Goal: Navigation & Orientation: Find specific page/section

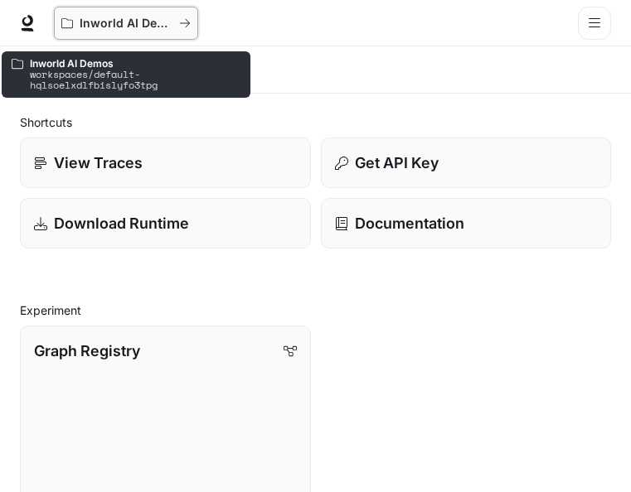
click at [175, 26] on div "Inworld AI Demos" at bounding box center [120, 24] width 118 height 14
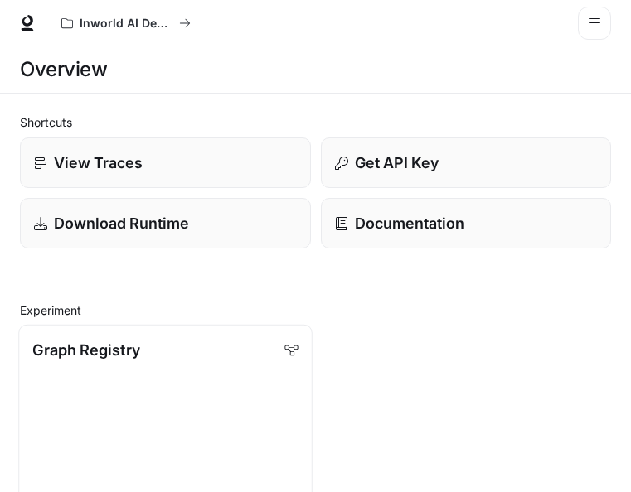
click at [89, 345] on p "Graph Registry" at bounding box center [85, 350] width 107 height 22
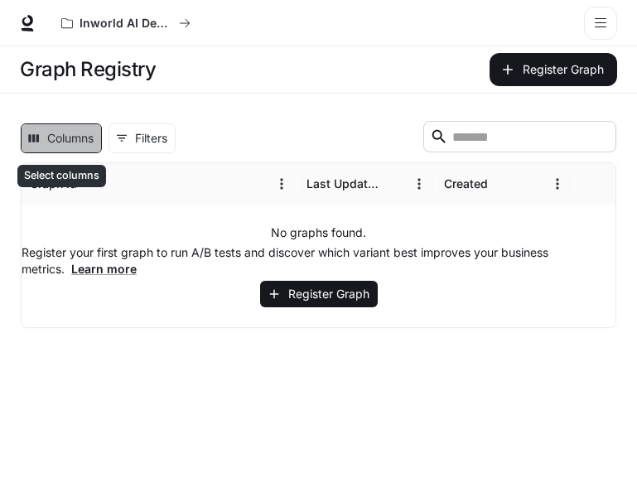
click at [68, 139] on button "Columns" at bounding box center [61, 139] width 81 height 30
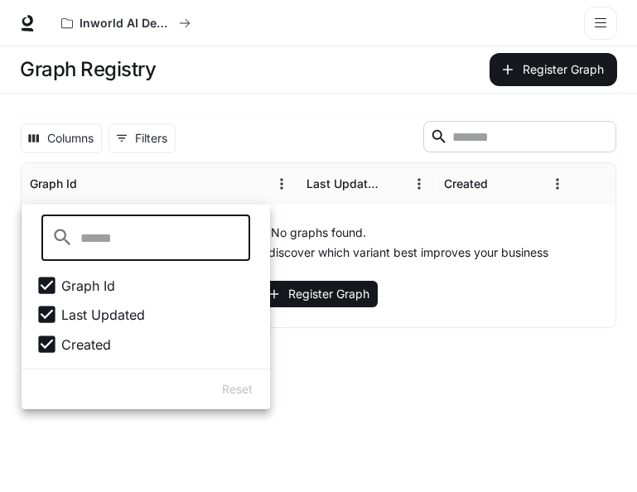
click at [84, 344] on span "Created" at bounding box center [86, 345] width 50 height 20
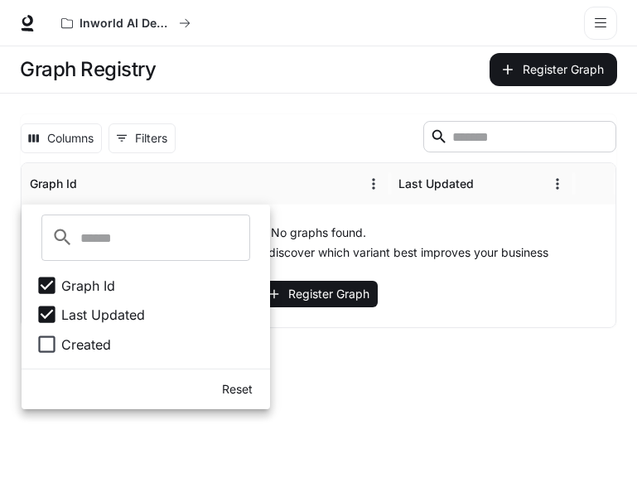
click at [65, 346] on span "Created" at bounding box center [86, 345] width 50 height 20
click at [357, 376] on main "Graph Registry Register Graph Columns 0 Filters ​ Graph Id Last Updated Created…" at bounding box center [318, 269] width 637 height 446
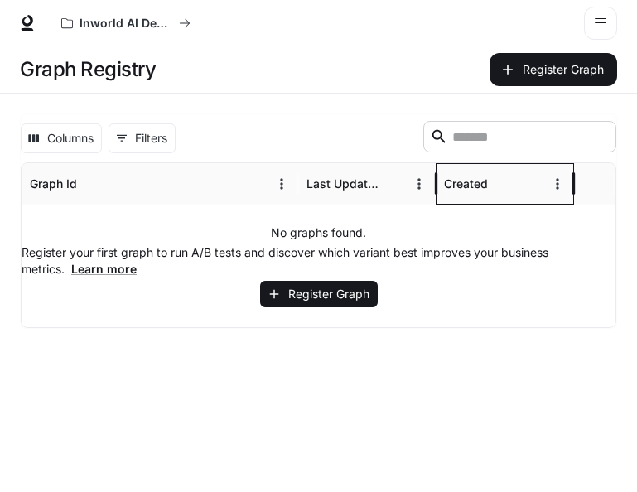
click at [466, 186] on div "Created" at bounding box center [466, 184] width 44 height 14
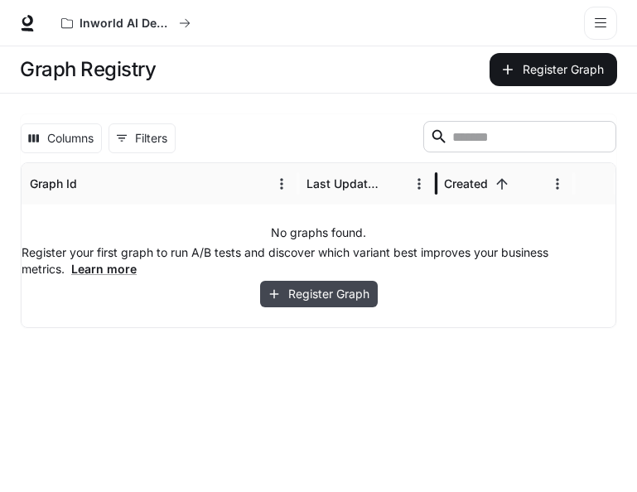
click at [295, 301] on button "Register Graph" at bounding box center [319, 294] width 118 height 27
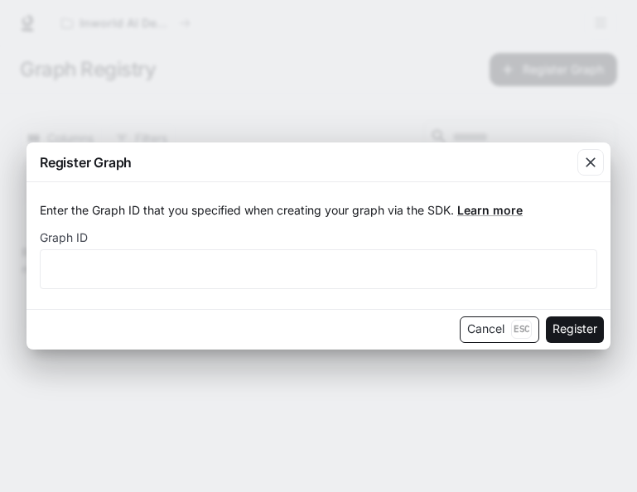
click at [501, 337] on button "Cancel Esc" at bounding box center [500, 330] width 80 height 27
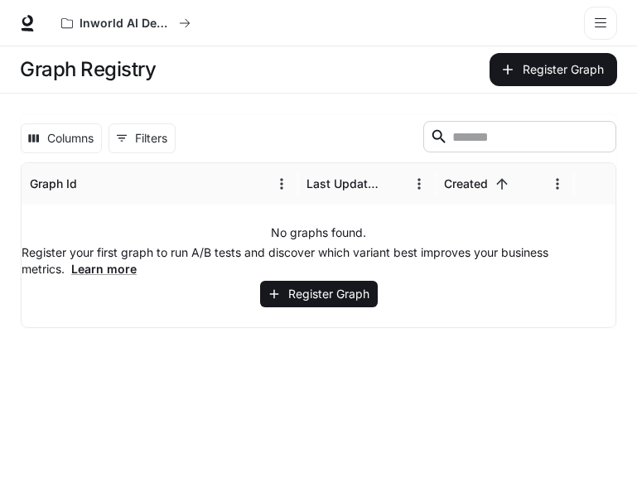
click at [600, 26] on icon "open drawer" at bounding box center [600, 23] width 13 height 13
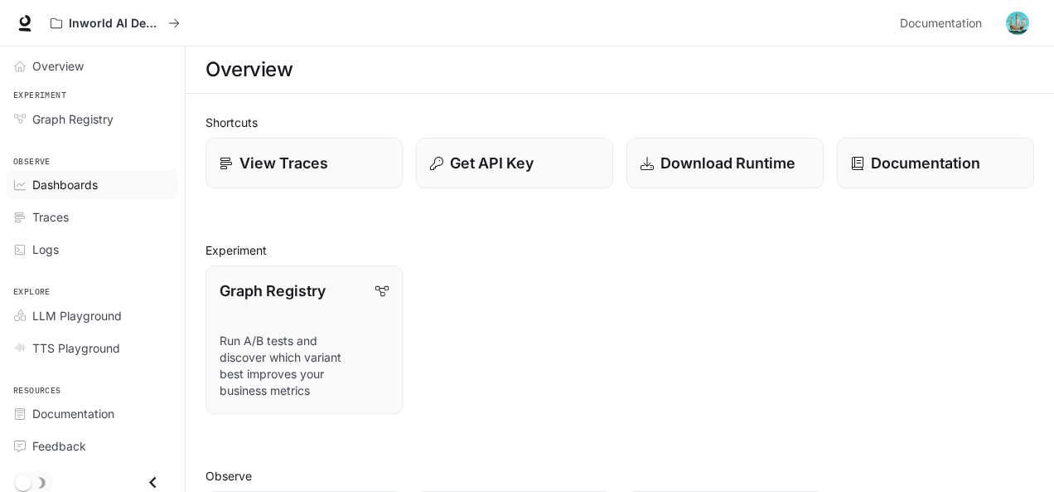
click at [53, 187] on span "Dashboards" at bounding box center [64, 184] width 65 height 17
click at [58, 226] on link "Traces" at bounding box center [93, 216] width 172 height 29
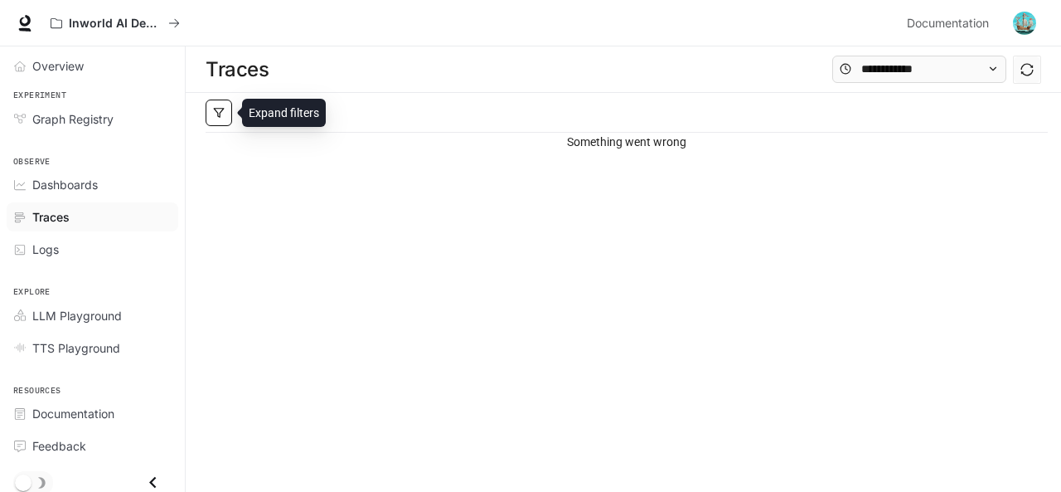
click at [211, 112] on button "button" at bounding box center [219, 112] width 27 height 27
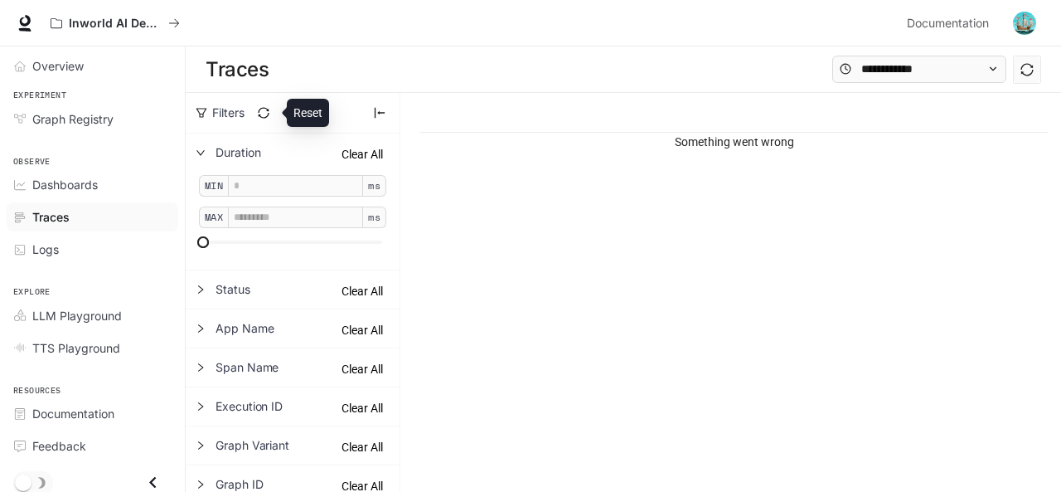
click at [265, 108] on icon "sync" at bounding box center [263, 112] width 11 height 11
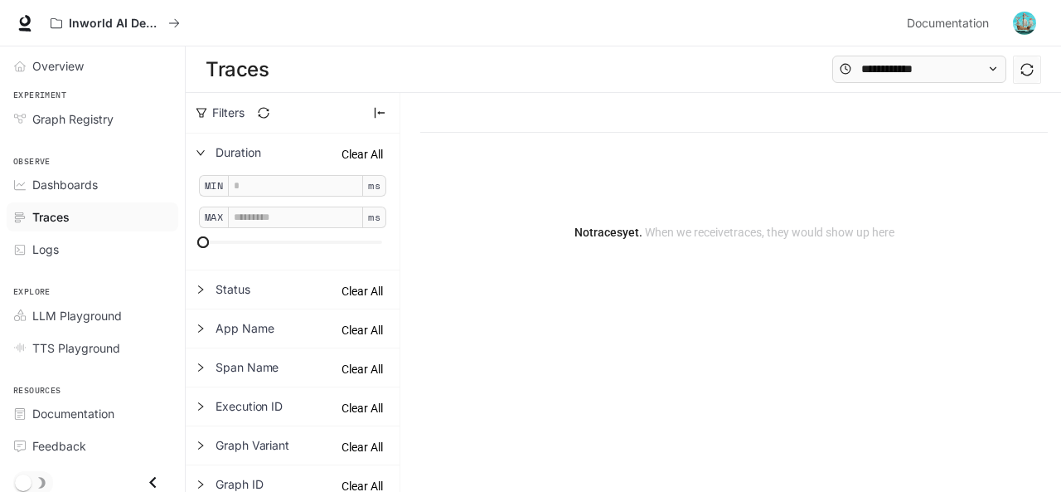
click at [523, 118] on div at bounding box center [733, 113] width 627 height 40
click at [494, 56] on div "Traces" at bounding box center [623, 69] width 875 height 46
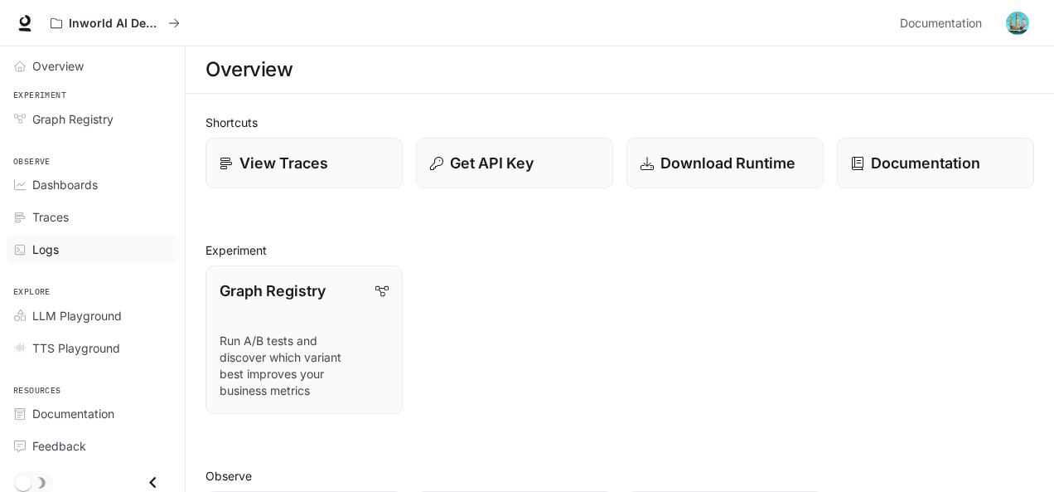
click at [44, 250] on span "Logs" at bounding box center [45, 248] width 27 height 17
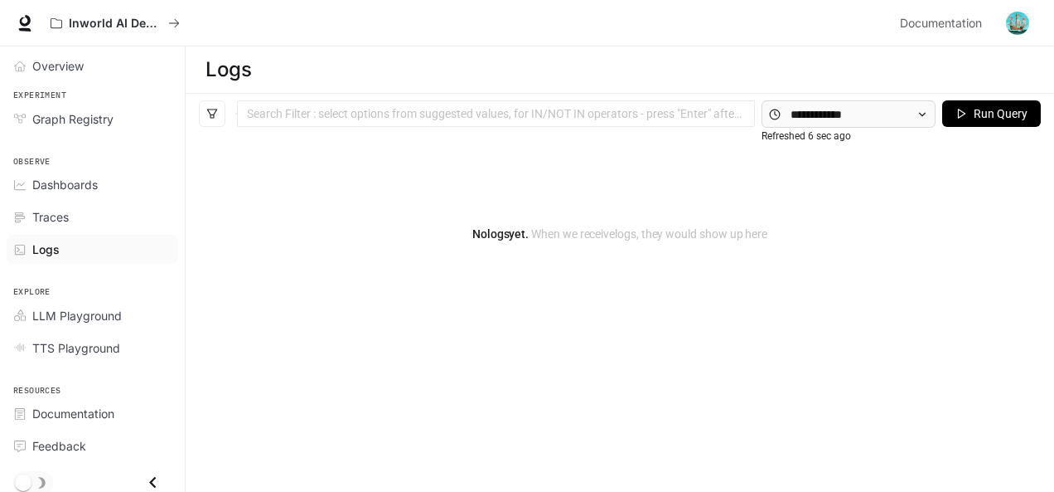
click at [630, 117] on icon "button" at bounding box center [962, 114] width 12 height 12
